Goal: Transaction & Acquisition: Purchase product/service

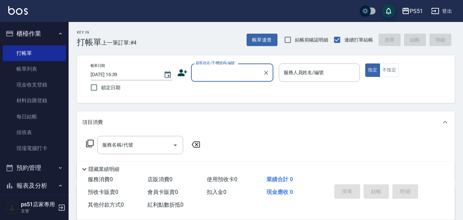
click at [244, 70] on input "顧客姓名/手機號碼/編號" at bounding box center [227, 72] width 66 height 12
click at [232, 73] on input "顧客姓名/手機號碼/編號" at bounding box center [227, 72] width 66 height 12
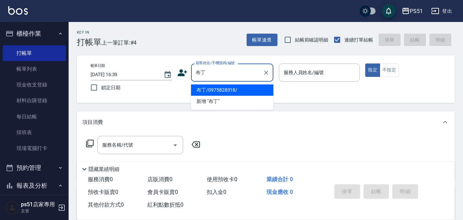
click at [236, 86] on li "布丁/0975828318/" at bounding box center [232, 89] width 82 height 11
type input "布丁/0975828318/"
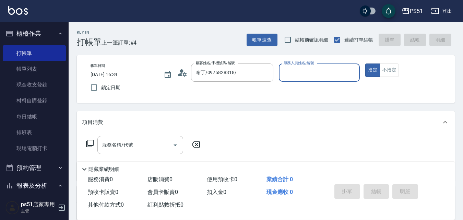
type input "Ailee-9"
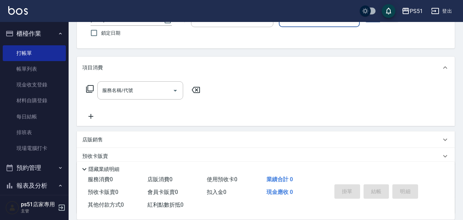
scroll to position [80, 0]
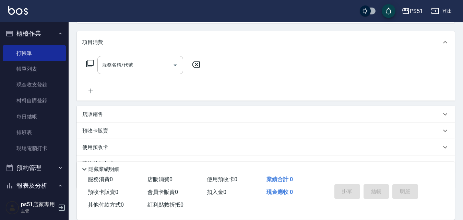
click at [88, 63] on icon at bounding box center [90, 64] width 8 height 8
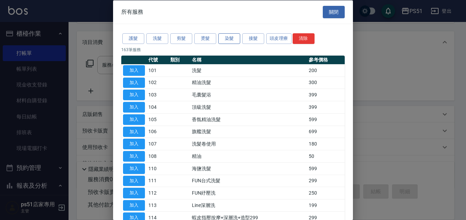
click at [232, 39] on button "染髮" at bounding box center [229, 38] width 22 height 11
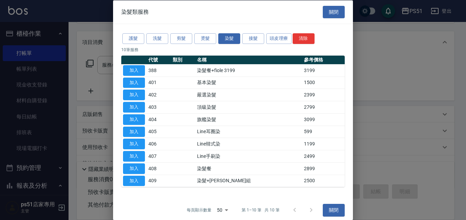
click at [138, 77] on td "加入" at bounding box center [133, 82] width 25 height 12
click at [139, 78] on button "加入" at bounding box center [134, 82] width 22 height 11
type input "基本染髮(401)"
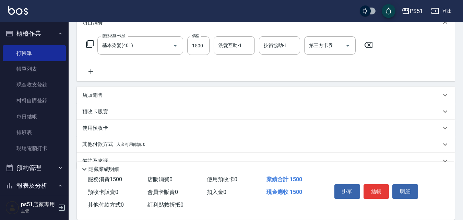
scroll to position [114, 0]
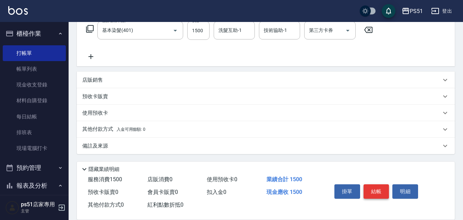
click at [384, 187] on button "結帳" at bounding box center [376, 191] width 26 height 14
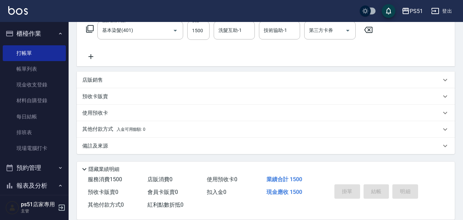
type input "[DATE] 18:57"
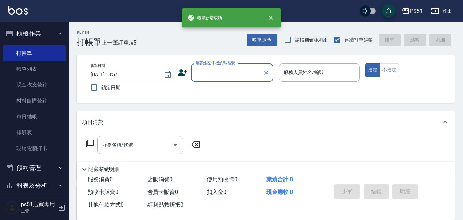
click at [216, 72] on input "顧客姓名/手機號碼/編號" at bounding box center [227, 72] width 66 height 12
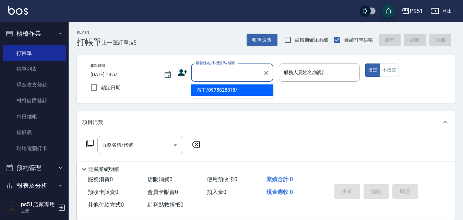
click at [212, 88] on li "布丁/0975828318/" at bounding box center [232, 89] width 82 height 11
type input "布丁/0975828318/"
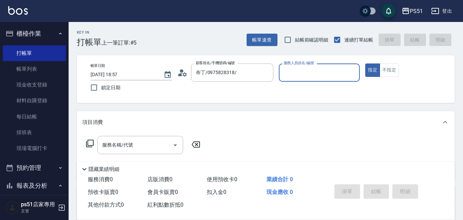
type input "Ailee-9"
click at [87, 145] on icon at bounding box center [90, 143] width 8 height 8
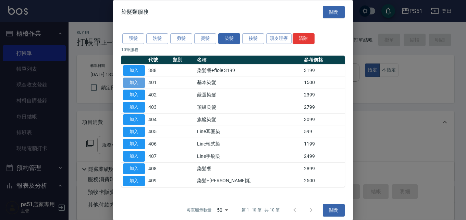
click at [139, 82] on button "加入" at bounding box center [134, 82] width 22 height 11
type input "基本染髮(401)"
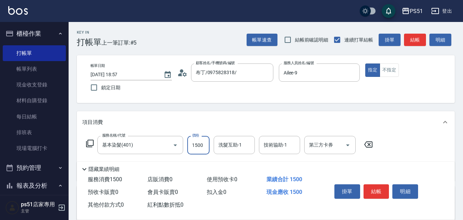
click at [198, 144] on input "1500" at bounding box center [198, 145] width 22 height 19
type input "2100"
click at [377, 188] on button "結帳" at bounding box center [376, 191] width 26 height 14
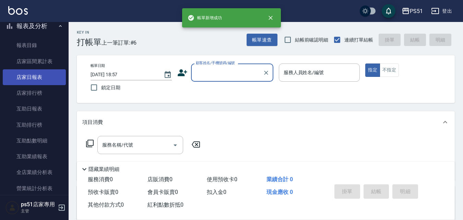
scroll to position [160, 0]
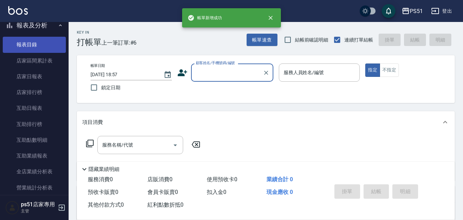
click at [53, 46] on link "報表目錄" at bounding box center [34, 45] width 63 height 16
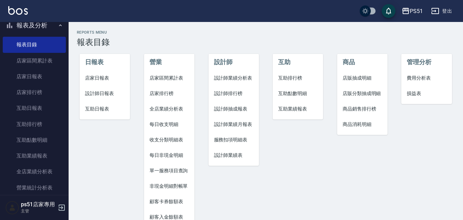
click at [98, 92] on span "設計師日報表" at bounding box center [104, 93] width 39 height 7
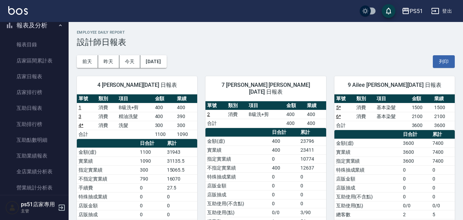
scroll to position [87, 0]
